Goal: Navigation & Orientation: Find specific page/section

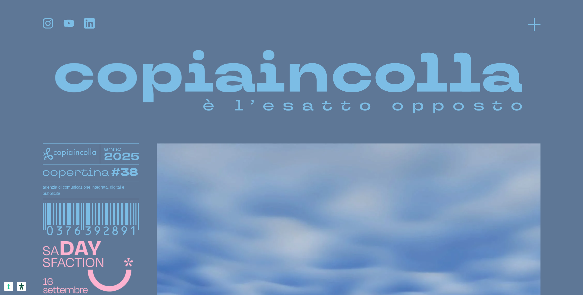
click at [536, 24] on line at bounding box center [534, 24] width 12 height 0
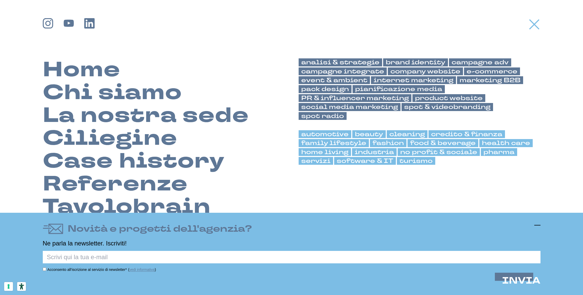
click at [539, 225] on line at bounding box center [537, 225] width 6 height 0
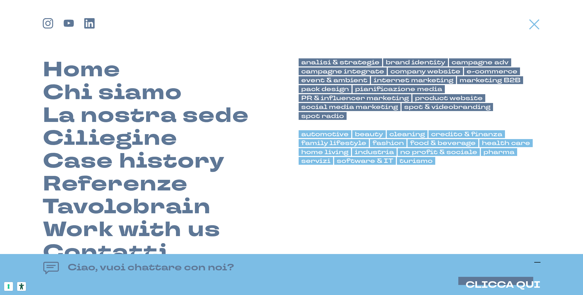
click at [537, 262] on line at bounding box center [537, 262] width 6 height 0
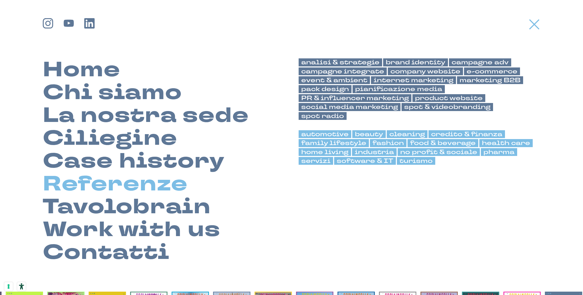
click at [115, 182] on link "Referenze" at bounding box center [115, 183] width 145 height 23
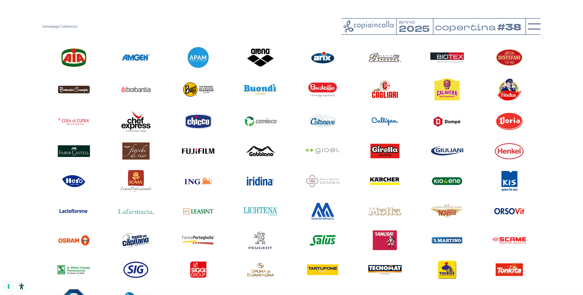
scroll to position [457, 0]
click at [140, 153] on img at bounding box center [135, 151] width 27 height 17
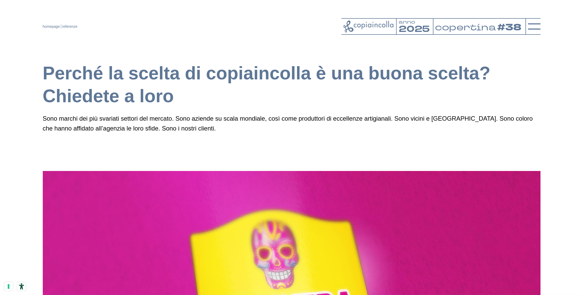
scroll to position [0, 0]
